Goal: Task Accomplishment & Management: Manage account settings

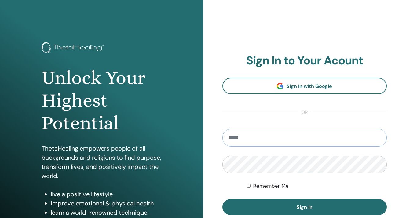
type input "**********"
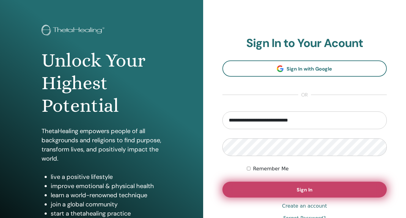
click at [284, 187] on button "Sign In" at bounding box center [304, 190] width 165 height 16
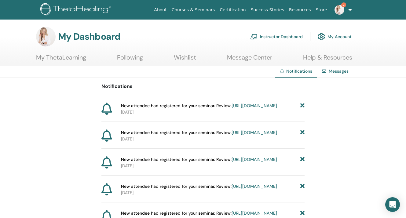
click at [282, 38] on link "Instructor Dashboard" at bounding box center [276, 36] width 53 height 13
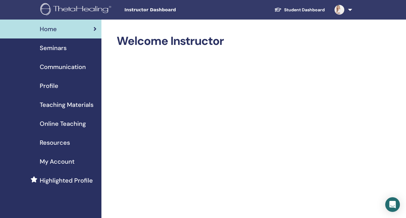
click at [52, 45] on span "Seminars" at bounding box center [53, 47] width 27 height 9
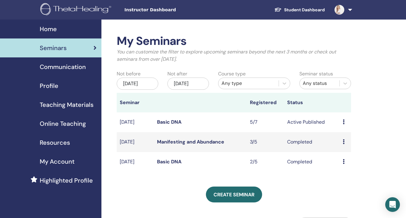
click at [341, 125] on td "Preview Edit Attendees Cancel" at bounding box center [344, 122] width 11 height 20
click at [345, 126] on div "Preview Edit Attendees Cancel" at bounding box center [344, 121] width 5 height 7
click at [337, 153] on link "Attendees" at bounding box center [346, 150] width 23 height 6
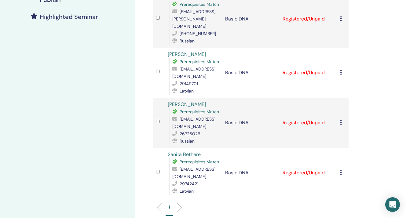
scroll to position [168, 0]
